Goal: Task Accomplishment & Management: Manage account settings

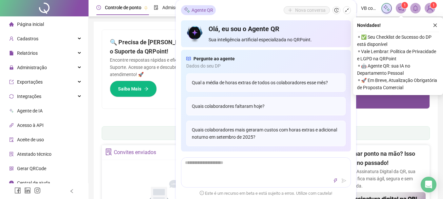
click at [31, 50] on span "Relatórios" at bounding box center [27, 52] width 21 height 5
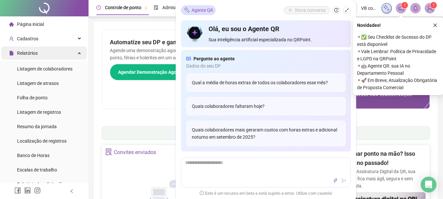
click at [30, 55] on span "Relatórios" at bounding box center [27, 52] width 21 height 5
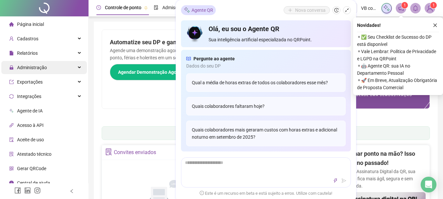
click at [36, 62] on span "Administração" at bounding box center [28, 67] width 38 height 13
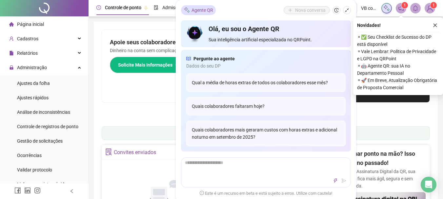
click at [441, 22] on div "Novidades ! ⚬ ✅ Seu Checklist de Sucesso do DP está disponível ⚬ Vale Lembrar: …" at bounding box center [398, 56] width 90 height 78
click at [439, 26] on div "Novidades ! ⚬ ✅ Seu Checklist de Sucesso do DP está disponível ⚬ Vale Lembrar: …" at bounding box center [398, 56] width 90 height 78
click at [438, 26] on div "Novidades ! ⚬ ✅ Seu Checklist de Sucesso do DP está disponível ⚬ Vale Lembrar: …" at bounding box center [398, 56] width 90 height 78
click at [435, 26] on icon "close" at bounding box center [435, 25] width 5 height 5
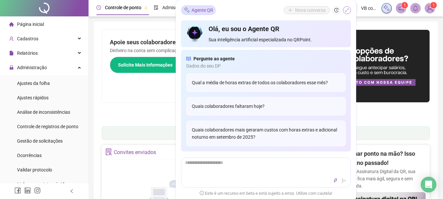
click at [344, 10] on icon "shrink" at bounding box center [346, 10] width 5 height 5
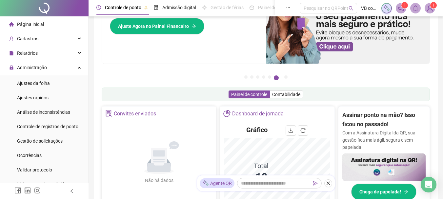
scroll to position [98, 0]
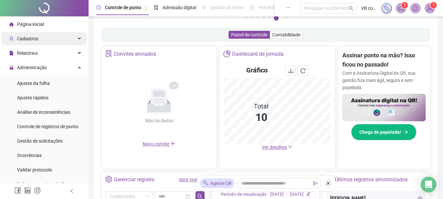
click at [43, 40] on div "Cadastros" at bounding box center [44, 38] width 86 height 13
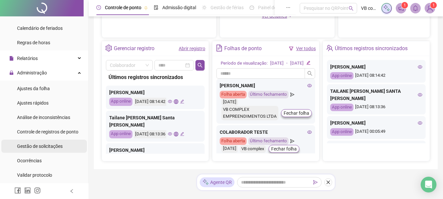
click at [57, 145] on span "Gestão de solicitações" at bounding box center [40, 146] width 46 height 5
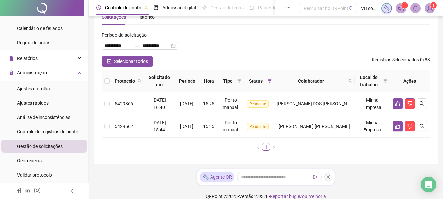
scroll to position [29, 0]
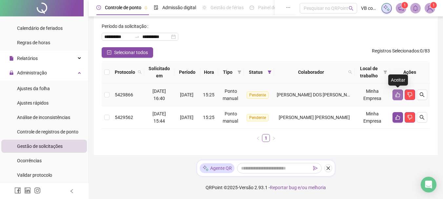
click at [395, 95] on icon "like" at bounding box center [397, 94] width 5 height 5
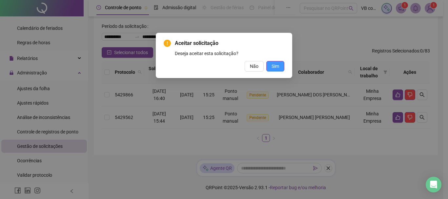
click at [273, 70] on button "Sim" at bounding box center [275, 66] width 18 height 10
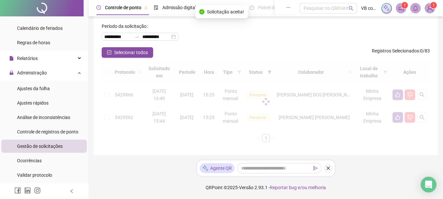
scroll to position [6, 0]
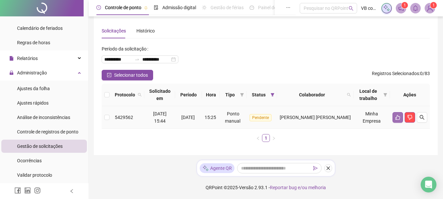
click at [398, 117] on icon "like" at bounding box center [397, 117] width 5 height 5
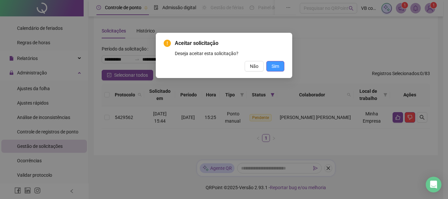
click at [279, 66] on button "Sim" at bounding box center [275, 66] width 18 height 10
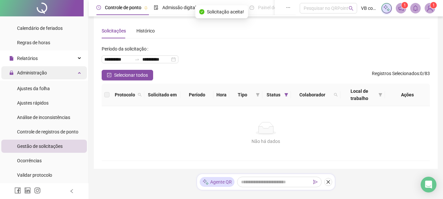
click at [31, 67] on span "Administração" at bounding box center [28, 72] width 38 height 13
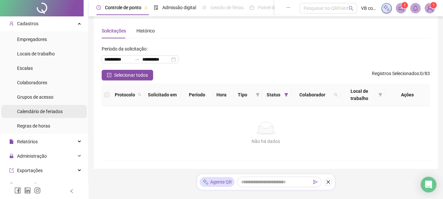
scroll to position [0, 0]
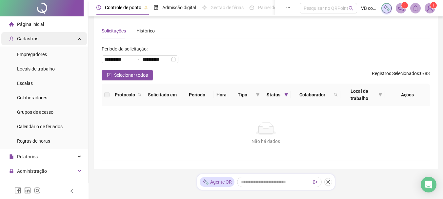
click at [37, 44] on div "Cadastros" at bounding box center [44, 38] width 86 height 13
